Goal: Task Accomplishment & Management: Complete application form

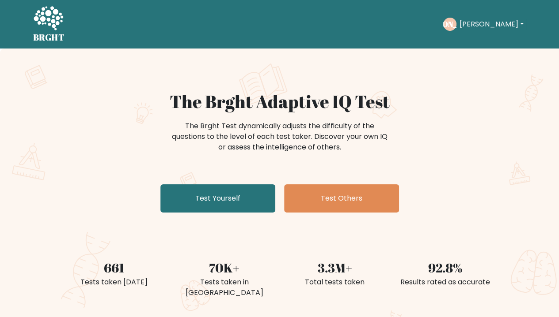
click at [219, 203] on link "Test Yourself" at bounding box center [217, 199] width 115 height 28
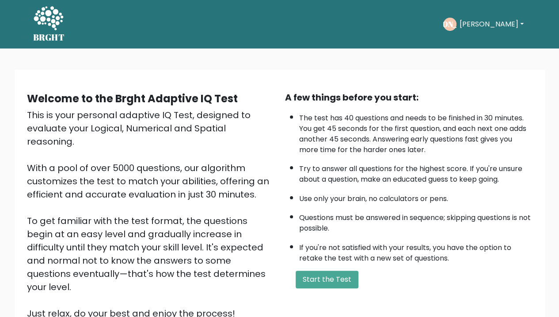
click at [306, 277] on button "Start the Test" at bounding box center [326, 280] width 63 height 18
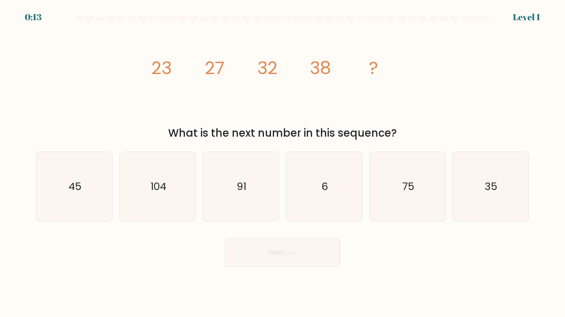
click at [55, 192] on icon "45" at bounding box center [74, 186] width 69 height 69
click at [283, 163] on input "a. 45" at bounding box center [283, 161] width 0 height 4
radio input "true"
click at [293, 262] on button "Next" at bounding box center [282, 253] width 115 height 28
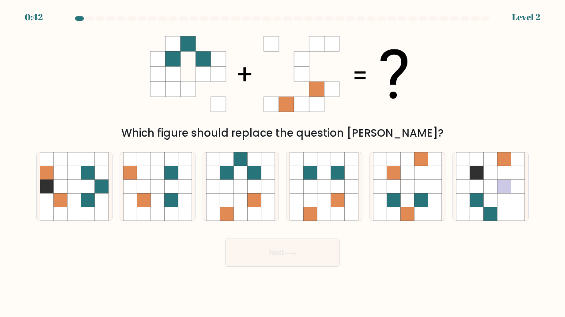
click at [260, 177] on icon at bounding box center [255, 173] width 14 height 14
click at [283, 163] on input "c." at bounding box center [283, 161] width 0 height 4
radio input "true"
click at [290, 249] on button "Next" at bounding box center [282, 253] width 115 height 28
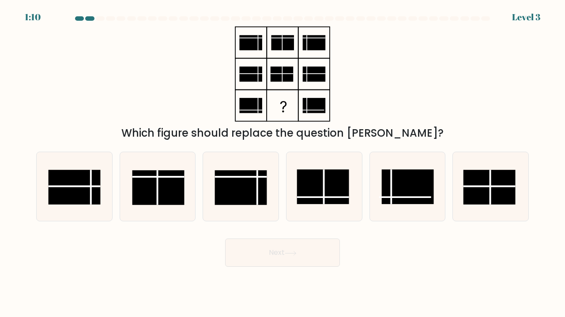
click at [320, 187] on rect at bounding box center [323, 187] width 52 height 35
click at [283, 163] on input "d." at bounding box center [283, 161] width 0 height 4
radio input "true"
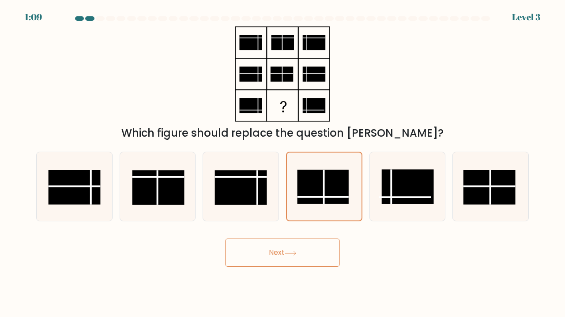
click at [297, 256] on button "Next" at bounding box center [282, 253] width 115 height 28
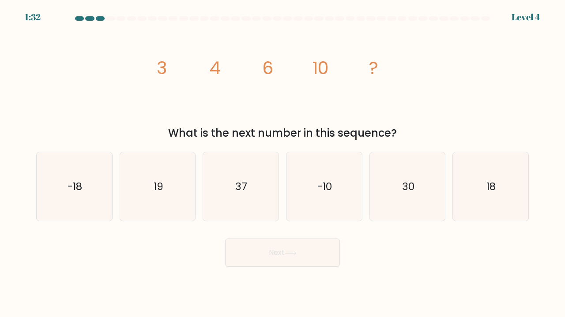
click at [482, 197] on icon "18" at bounding box center [490, 186] width 69 height 69
click at [283, 163] on input "f. 18" at bounding box center [283, 161] width 0 height 4
radio input "true"
click at [271, 253] on button "Next" at bounding box center [282, 253] width 115 height 28
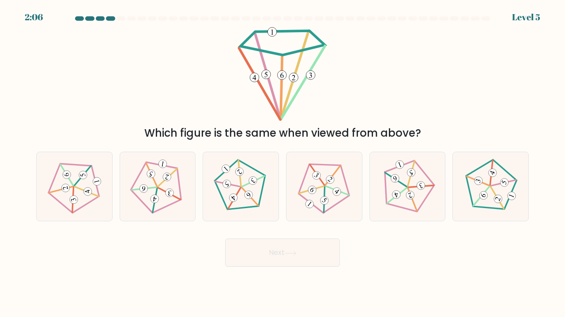
click at [246, 184] on icon at bounding box center [240, 186] width 55 height 55
click at [283, 163] on input "c." at bounding box center [283, 161] width 0 height 4
radio input "true"
click at [276, 252] on button "Next" at bounding box center [282, 253] width 115 height 28
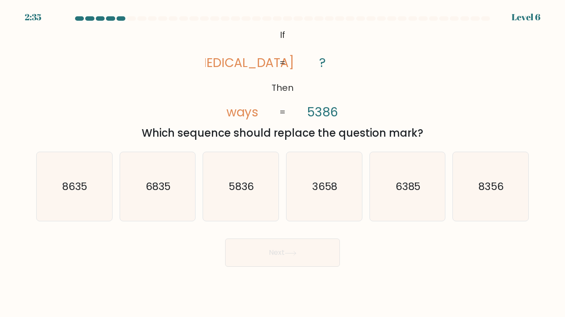
click at [480, 195] on icon "8356" at bounding box center [490, 186] width 69 height 69
click at [283, 163] on input "f. 8356" at bounding box center [283, 161] width 0 height 4
radio input "true"
click at [272, 257] on button "Next" at bounding box center [282, 253] width 115 height 28
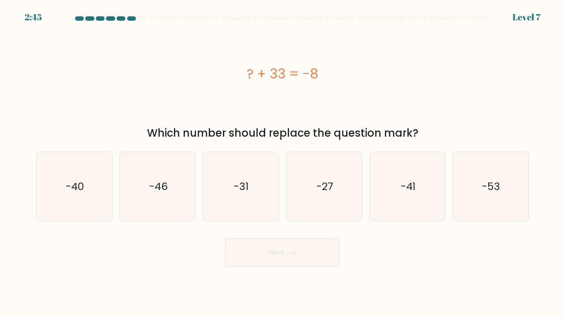
click at [410, 174] on icon "-41" at bounding box center [407, 186] width 69 height 69
click at [283, 163] on input "e. -41" at bounding box center [283, 161] width 0 height 4
radio input "true"
click at [279, 249] on button "Next" at bounding box center [282, 253] width 115 height 28
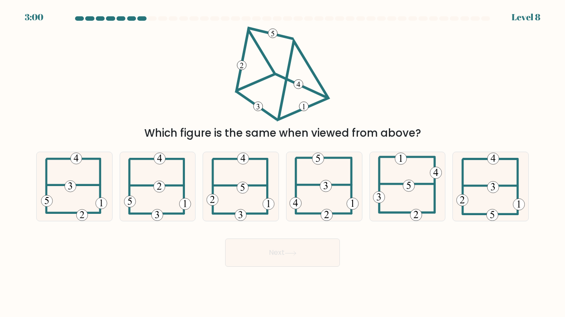
click at [243, 184] on icon at bounding box center [243, 187] width 4 height 7
click at [283, 163] on input "c." at bounding box center [283, 161] width 0 height 4
radio input "true"
click at [296, 251] on icon at bounding box center [291, 253] width 12 height 5
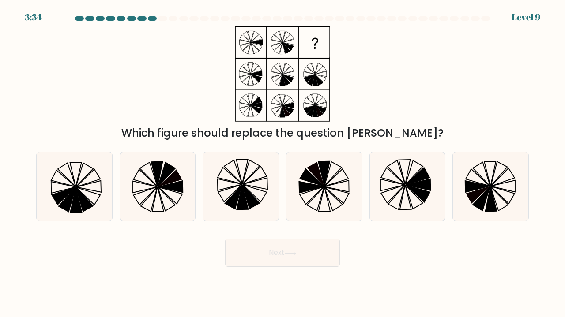
click at [246, 192] on icon at bounding box center [251, 197] width 17 height 24
click at [283, 163] on input "c." at bounding box center [283, 161] width 0 height 4
radio input "true"
click at [294, 252] on icon at bounding box center [291, 253] width 12 height 5
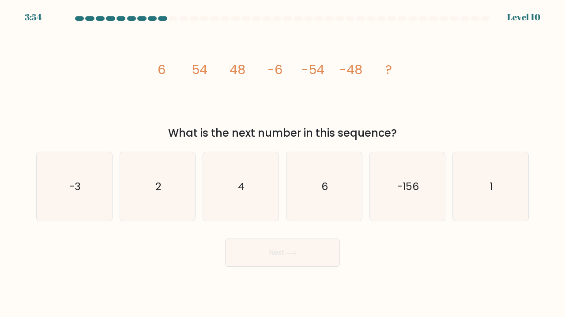
click at [397, 191] on icon "-156" at bounding box center [407, 186] width 69 height 69
click at [283, 163] on input "e. -156" at bounding box center [283, 161] width 0 height 4
radio input "true"
click at [310, 261] on button "Next" at bounding box center [282, 253] width 115 height 28
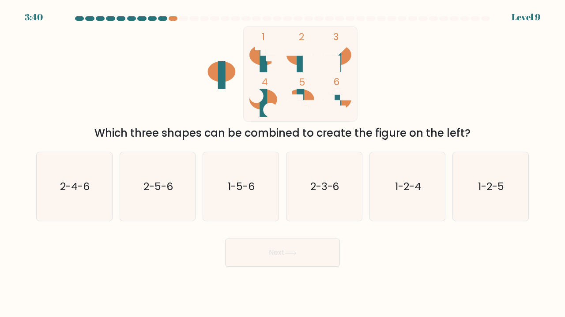
click at [242, 181] on text "1-5-6" at bounding box center [241, 186] width 27 height 15
click at [283, 163] on input "c. 1-5-6" at bounding box center [283, 161] width 0 height 4
radio input "true"
click at [285, 256] on button "Next" at bounding box center [282, 253] width 115 height 28
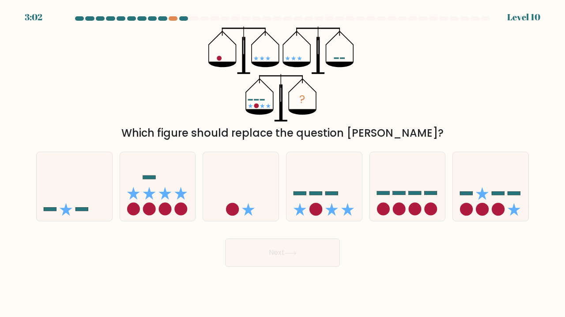
click at [324, 204] on icon at bounding box center [325, 186] width 76 height 62
click at [283, 163] on input "d." at bounding box center [283, 161] width 0 height 4
radio input "true"
click at [280, 259] on button "Next" at bounding box center [282, 253] width 115 height 28
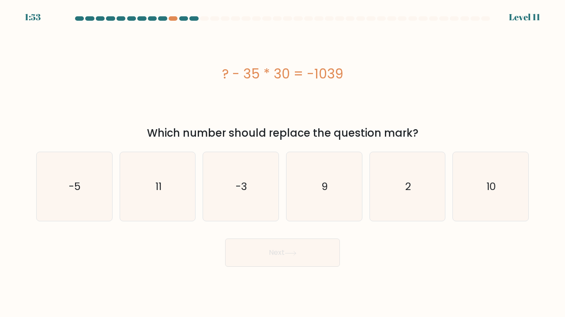
click at [245, 204] on icon "-3" at bounding box center [240, 186] width 69 height 69
click at [283, 163] on input "c. -3" at bounding box center [283, 161] width 0 height 4
radio input "true"
click at [289, 257] on button "Next" at bounding box center [282, 253] width 115 height 28
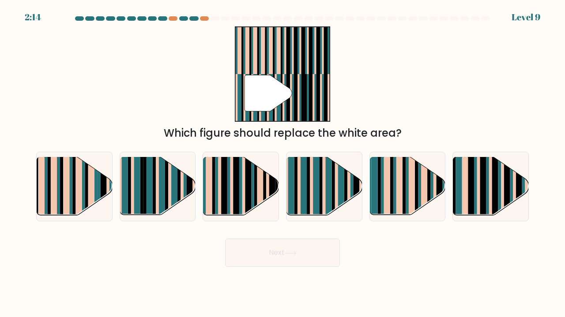
click at [172, 187] on rect at bounding box center [174, 193] width 6 height 75
click at [283, 163] on input "b." at bounding box center [283, 161] width 0 height 4
radio input "true"
click at [276, 252] on button "Next" at bounding box center [282, 253] width 115 height 28
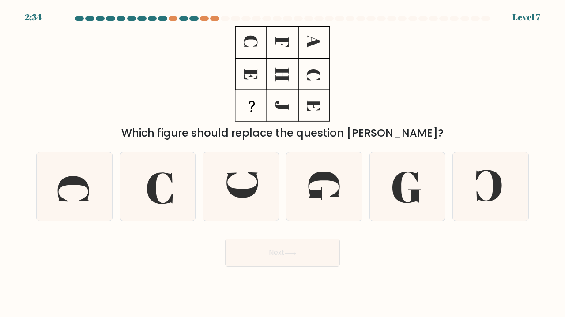
click at [328, 184] on icon at bounding box center [324, 186] width 69 height 69
click at [283, 163] on input "d." at bounding box center [283, 161] width 0 height 4
radio input "true"
click at [276, 255] on button "Next" at bounding box center [282, 253] width 115 height 28
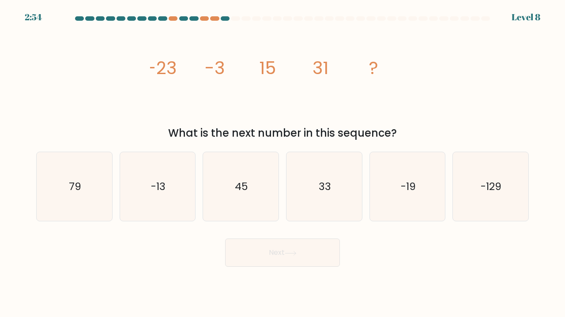
click at [253, 184] on icon "45" at bounding box center [240, 186] width 69 height 69
click at [283, 163] on input "c. 45" at bounding box center [283, 161] width 0 height 4
radio input "true"
click at [283, 258] on button "Next" at bounding box center [282, 253] width 115 height 28
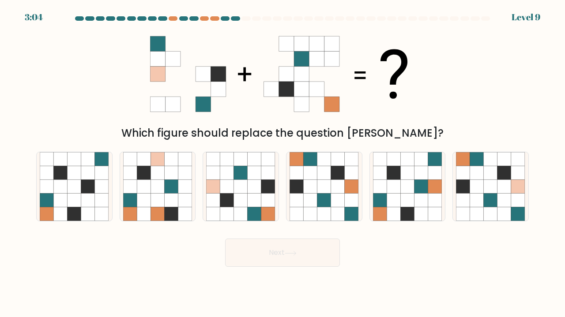
click at [488, 199] on icon at bounding box center [491, 201] width 14 height 14
click at [283, 163] on input "f." at bounding box center [283, 161] width 0 height 4
radio input "true"
click at [285, 249] on button "Next" at bounding box center [282, 253] width 115 height 28
click at [297, 258] on button "Next" at bounding box center [282, 253] width 115 height 28
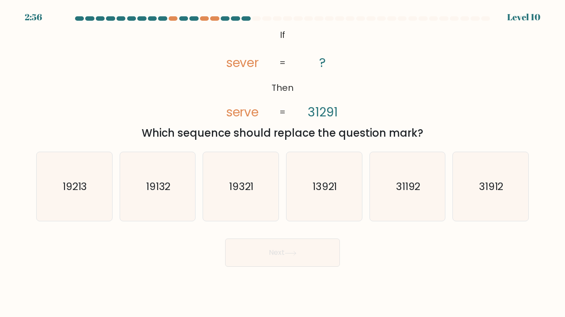
click at [495, 189] on text "31912" at bounding box center [491, 186] width 25 height 15
click at [283, 163] on input "f. 31912" at bounding box center [283, 161] width 0 height 4
radio input "true"
click at [417, 98] on div "@import url('https://fonts.googleapis.com/css?family=Abril+Fatface:400,100,100i…" at bounding box center [282, 83] width 503 height 115
click at [297, 252] on icon at bounding box center [291, 253] width 12 height 5
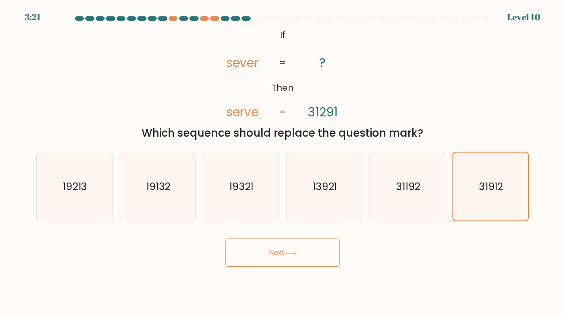
click at [506, 181] on icon "31912" at bounding box center [491, 187] width 68 height 68
click at [283, 163] on input "f. 31912" at bounding box center [283, 161] width 0 height 4
click at [298, 256] on button "Next" at bounding box center [282, 253] width 115 height 28
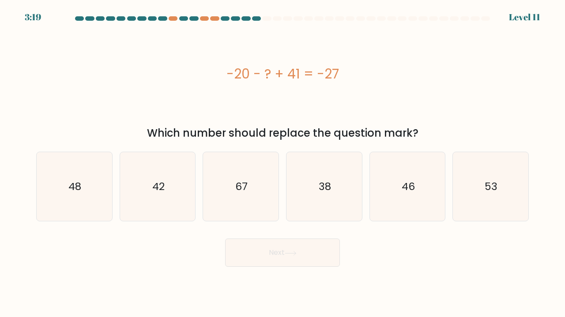
click at [300, 254] on button "Next" at bounding box center [282, 253] width 115 height 28
click at [119, 238] on div "Next" at bounding box center [282, 249] width 503 height 35
click at [57, 192] on icon "48" at bounding box center [74, 186] width 69 height 69
click at [283, 163] on input "a. 48" at bounding box center [283, 161] width 0 height 4
radio input "true"
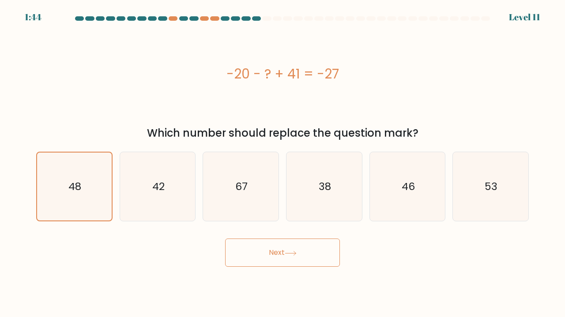
click at [275, 256] on button "Next" at bounding box center [282, 253] width 115 height 28
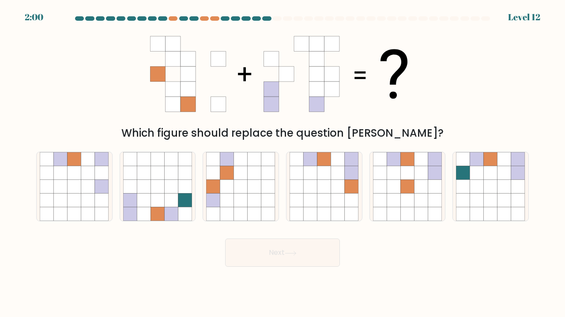
click at [350, 189] on icon at bounding box center [352, 187] width 14 height 14
click at [283, 163] on input "d." at bounding box center [283, 161] width 0 height 4
radio input "true"
click at [291, 262] on button "Next" at bounding box center [282, 253] width 115 height 28
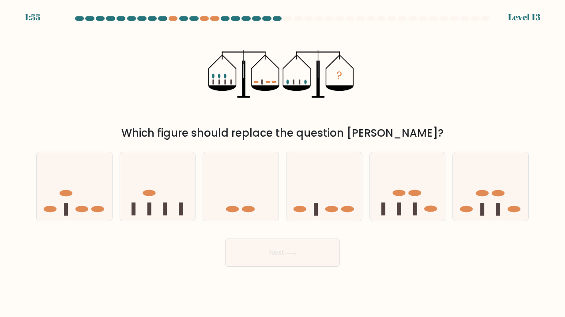
click at [347, 186] on icon at bounding box center [325, 186] width 76 height 62
click at [283, 163] on input "d." at bounding box center [283, 161] width 0 height 4
radio input "true"
click at [276, 257] on button "Next" at bounding box center [282, 253] width 115 height 28
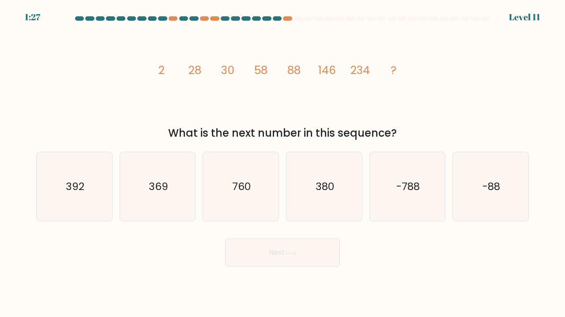
click at [336, 200] on icon "380" at bounding box center [324, 186] width 69 height 69
click at [283, 163] on input "d. 380" at bounding box center [283, 161] width 0 height 4
radio input "true"
click at [309, 249] on button "Next" at bounding box center [282, 253] width 115 height 28
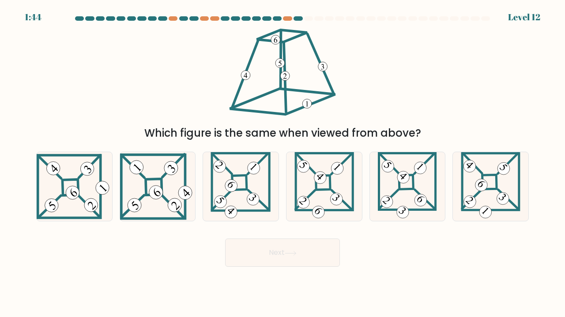
click at [489, 181] on icon at bounding box center [491, 186] width 60 height 69
click at [283, 163] on input "f." at bounding box center [283, 161] width 0 height 4
radio input "true"
click at [278, 258] on button "Next" at bounding box center [282, 253] width 115 height 28
click at [291, 255] on icon at bounding box center [291, 253] width 12 height 5
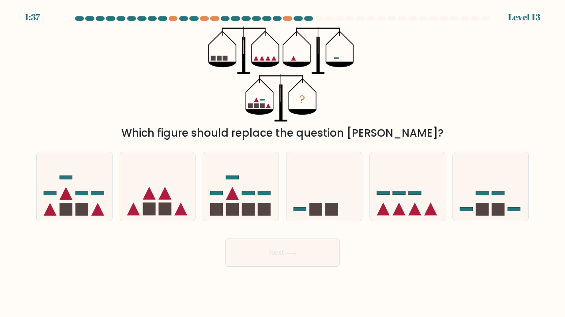
click at [252, 178] on icon at bounding box center [241, 186] width 76 height 62
click at [283, 163] on input "c." at bounding box center [283, 161] width 0 height 4
radio input "true"
click at [296, 257] on button "Next" at bounding box center [282, 253] width 115 height 28
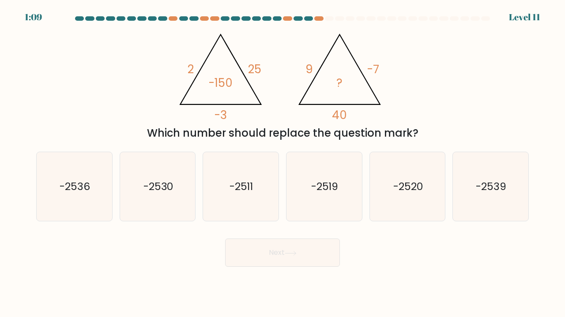
click at [183, 200] on icon "-2530" at bounding box center [157, 186] width 69 height 69
click at [283, 163] on input "b. -2530" at bounding box center [283, 161] width 0 height 4
radio input "true"
click at [300, 260] on button "Next" at bounding box center [282, 253] width 115 height 28
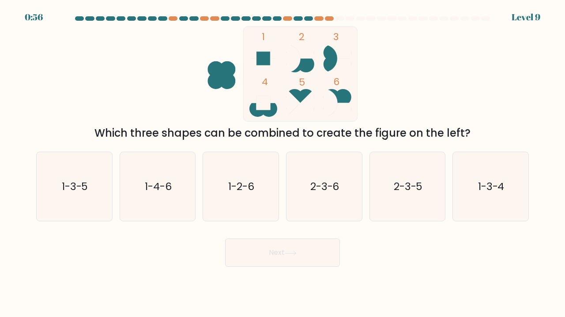
click at [339, 184] on text "2-3-6" at bounding box center [324, 186] width 29 height 15
click at [283, 163] on input "d. 2-3-6" at bounding box center [283, 161] width 0 height 4
radio input "true"
click at [297, 256] on icon at bounding box center [291, 253] width 12 height 5
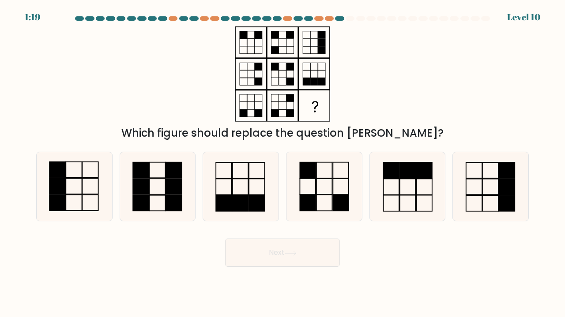
click at [70, 194] on rect at bounding box center [74, 187] width 16 height 16
click at [283, 163] on input "a." at bounding box center [283, 161] width 0 height 4
radio input "true"
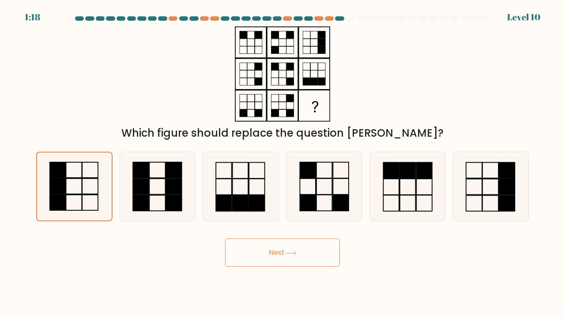
click at [287, 254] on button "Next" at bounding box center [282, 253] width 115 height 28
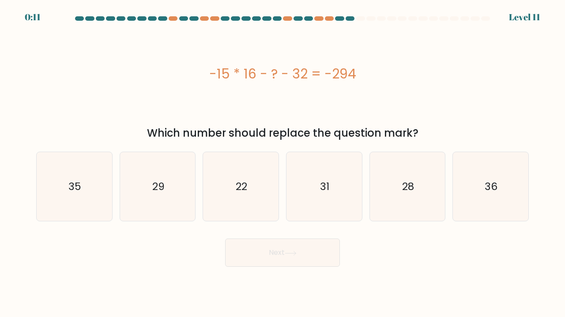
click at [246, 186] on text "22" at bounding box center [241, 186] width 11 height 15
click at [283, 163] on input "c. 22" at bounding box center [283, 161] width 0 height 4
radio input "true"
click at [295, 241] on button "Next" at bounding box center [282, 253] width 115 height 28
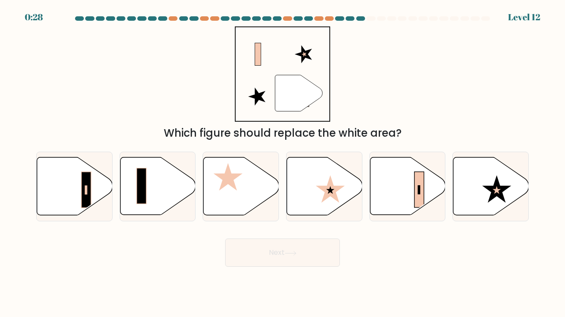
click at [407, 193] on icon at bounding box center [408, 187] width 76 height 58
click at [283, 163] on input "e." at bounding box center [283, 161] width 0 height 4
radio input "true"
click at [274, 263] on button "Next" at bounding box center [282, 253] width 115 height 28
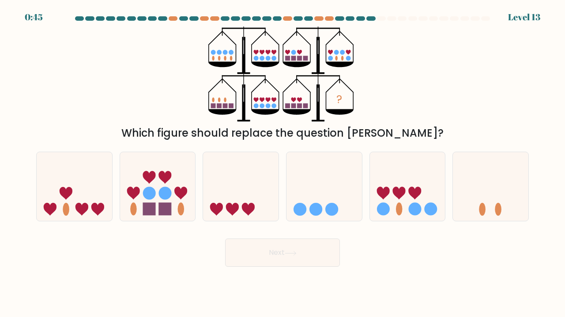
click at [395, 200] on icon at bounding box center [408, 186] width 76 height 62
click at [283, 163] on input "e." at bounding box center [283, 161] width 0 height 4
radio input "true"
click at [297, 251] on icon at bounding box center [291, 253] width 12 height 5
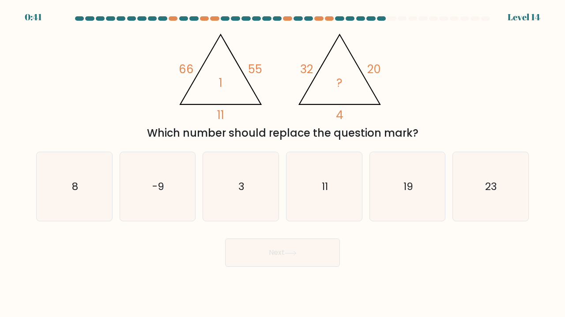
click at [238, 201] on icon "3" at bounding box center [240, 186] width 69 height 69
click at [283, 163] on input "c. 3" at bounding box center [283, 161] width 0 height 4
radio input "true"
click at [300, 244] on button "Next" at bounding box center [282, 253] width 115 height 28
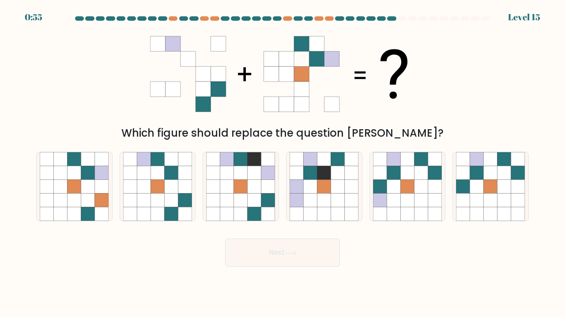
click at [100, 203] on icon at bounding box center [102, 201] width 14 height 14
click at [283, 163] on input "a." at bounding box center [283, 161] width 0 height 4
radio input "true"
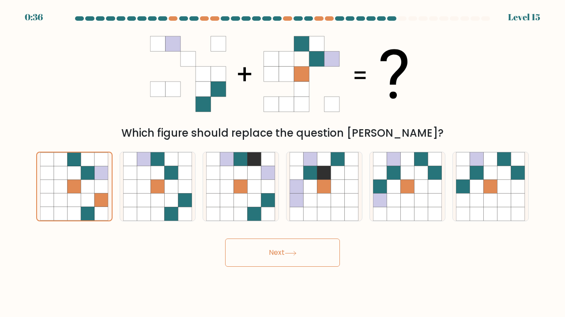
click at [162, 194] on icon at bounding box center [158, 201] width 14 height 14
click at [283, 163] on input "b." at bounding box center [283, 161] width 0 height 4
radio input "true"
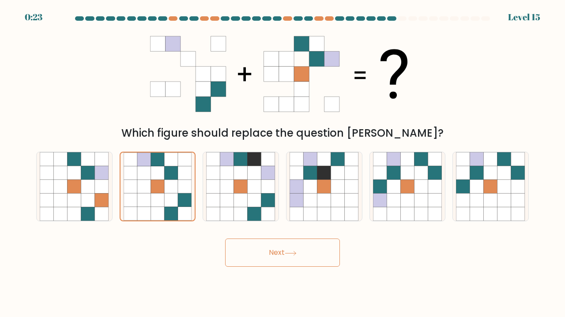
click at [276, 260] on button "Next" at bounding box center [282, 253] width 115 height 28
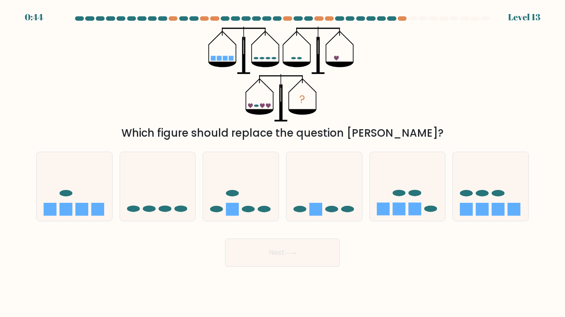
click at [236, 199] on icon at bounding box center [241, 186] width 76 height 62
click at [283, 163] on input "c." at bounding box center [283, 161] width 0 height 4
radio input "true"
click at [297, 256] on button "Next" at bounding box center [282, 253] width 115 height 28
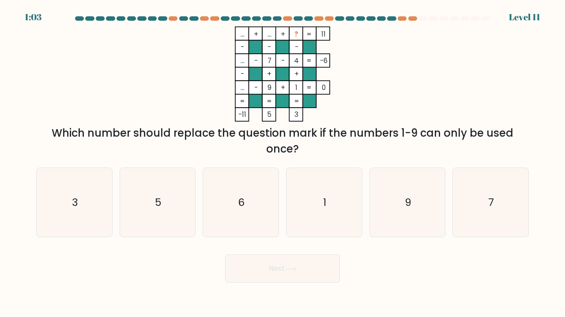
click at [496, 196] on icon "7" at bounding box center [490, 202] width 69 height 69
click at [283, 163] on input "f. 7" at bounding box center [283, 161] width 0 height 4
radio input "true"
click at [297, 258] on button "Next" at bounding box center [282, 269] width 115 height 28
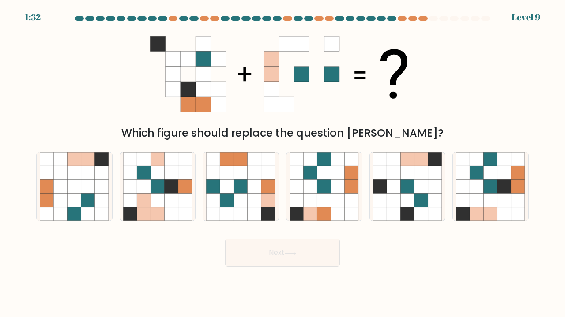
click at [392, 175] on icon at bounding box center [394, 173] width 14 height 14
click at [283, 163] on input "e." at bounding box center [283, 161] width 0 height 4
radio input "true"
drag, startPoint x: 392, startPoint y: 175, endPoint x: 327, endPoint y: 185, distance: 66.1
click at [327, 185] on div "a. b. c." at bounding box center [283, 183] width 500 height 77
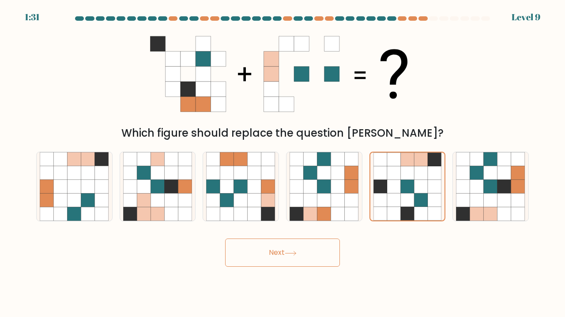
drag, startPoint x: 327, startPoint y: 185, endPoint x: 275, endPoint y: 170, distance: 53.9
click at [275, 170] on div "a. b. c." at bounding box center [283, 183] width 500 height 77
click at [81, 189] on icon at bounding box center [88, 187] width 14 height 14
click at [283, 163] on input "a." at bounding box center [283, 161] width 0 height 4
radio input "true"
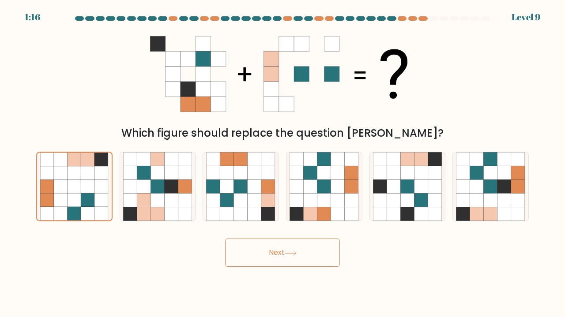
click at [294, 245] on button "Next" at bounding box center [282, 253] width 115 height 28
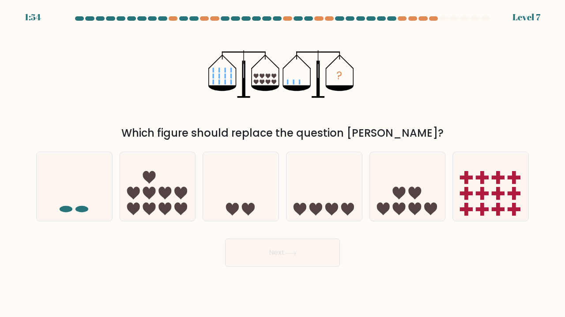
click at [335, 201] on icon at bounding box center [325, 186] width 76 height 62
click at [283, 163] on input "d." at bounding box center [283, 161] width 0 height 4
radio input "true"
click at [297, 250] on button "Next" at bounding box center [282, 253] width 115 height 28
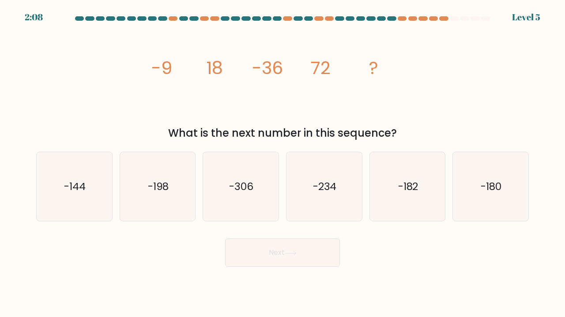
click at [88, 190] on icon "-144" at bounding box center [74, 186] width 69 height 69
click at [283, 163] on input "a. -144" at bounding box center [283, 161] width 0 height 4
radio input "true"
click at [283, 256] on button "Next" at bounding box center [282, 253] width 115 height 28
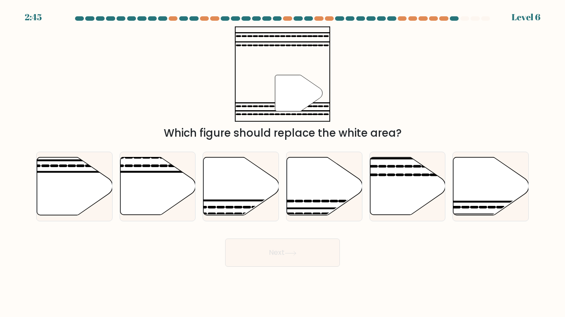
click at [251, 166] on icon at bounding box center [242, 187] width 76 height 58
click at [283, 163] on input "c." at bounding box center [283, 161] width 0 height 4
radio input "true"
click at [492, 200] on icon at bounding box center [491, 187] width 76 height 58
click at [283, 163] on input "f." at bounding box center [283, 161] width 0 height 4
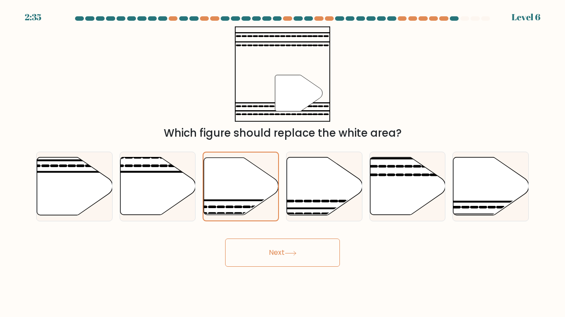
radio input "true"
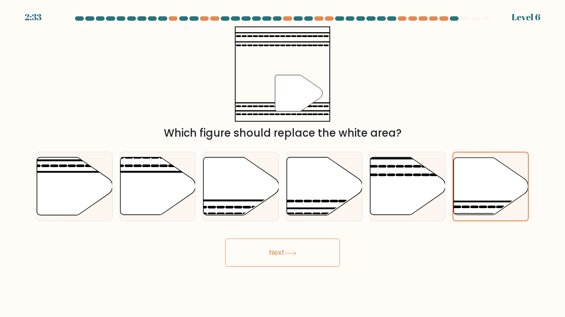
click at [276, 254] on button "Next" at bounding box center [282, 253] width 115 height 28
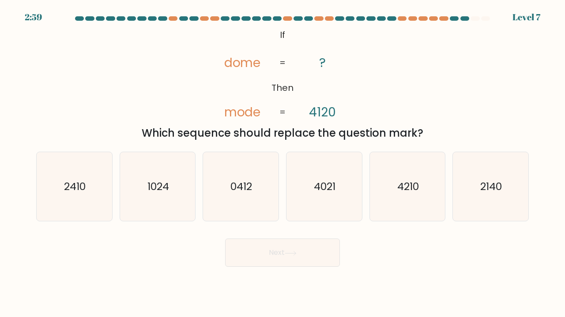
click at [495, 179] on icon "2140" at bounding box center [490, 186] width 69 height 69
click at [283, 163] on input "f. 2140" at bounding box center [283, 161] width 0 height 4
radio input "true"
click at [285, 250] on button "Next" at bounding box center [282, 253] width 115 height 28
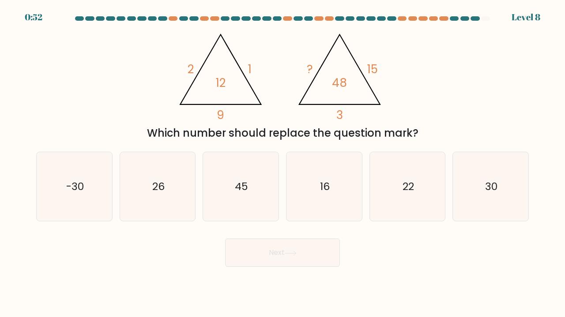
click at [495, 192] on text "30" at bounding box center [491, 186] width 12 height 15
click at [283, 163] on input "f. 30" at bounding box center [283, 161] width 0 height 4
radio input "true"
click at [472, 206] on icon "30" at bounding box center [491, 187] width 68 height 68
click at [283, 163] on input "f. 30" at bounding box center [283, 161] width 0 height 4
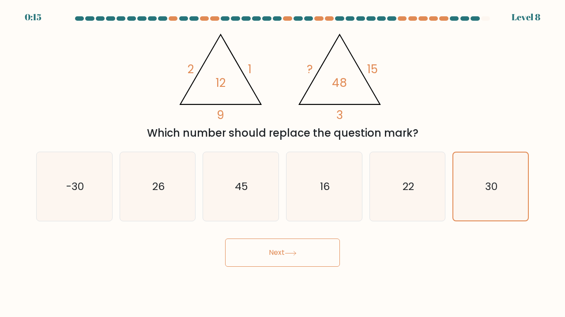
click at [272, 260] on button "Next" at bounding box center [282, 253] width 115 height 28
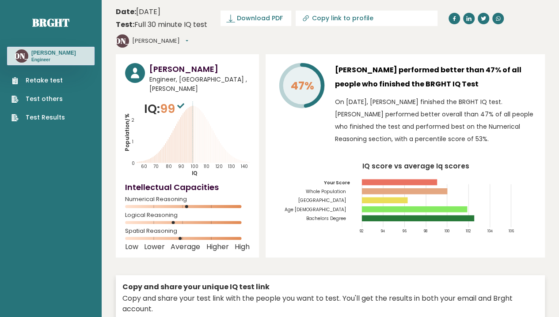
click at [396, 163] on icon "IQ score vs average Iq scores 92 94 96 98 100 102 104 106 Your Score Whole Popu…" at bounding box center [405, 201] width 261 height 77
